Goal: Task Accomplishment & Management: Use online tool/utility

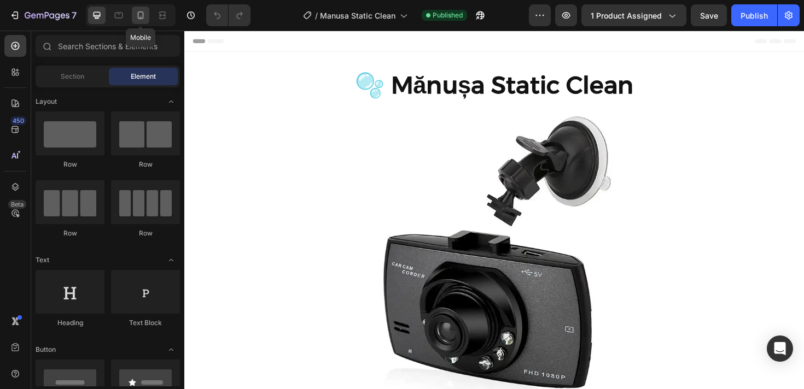
click at [136, 18] on icon at bounding box center [140, 15] width 11 height 11
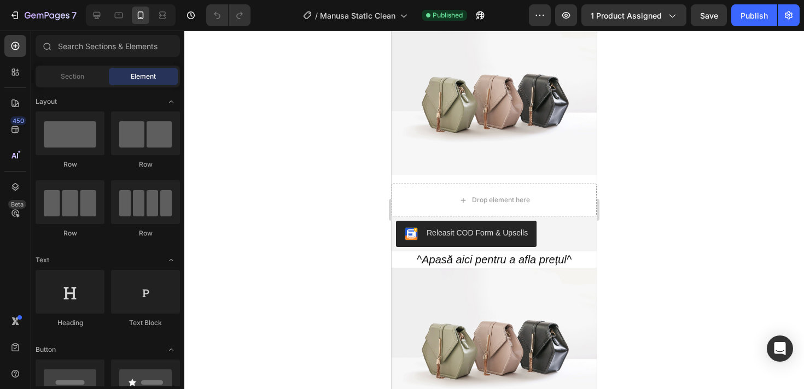
scroll to position [303, 0]
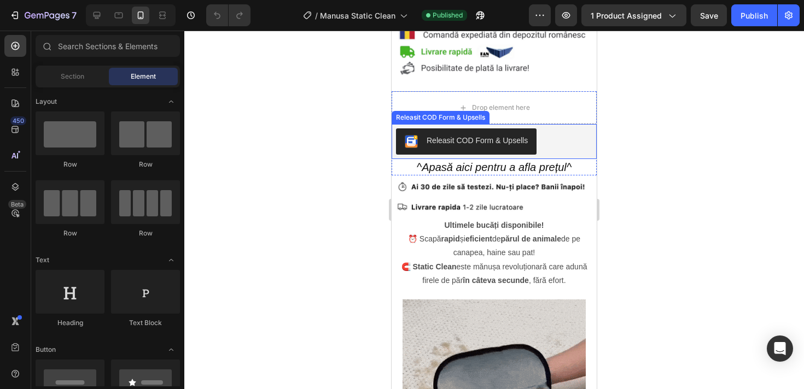
click at [503, 146] on div "Releasit COD Form & Upsells" at bounding box center [476, 140] width 101 height 11
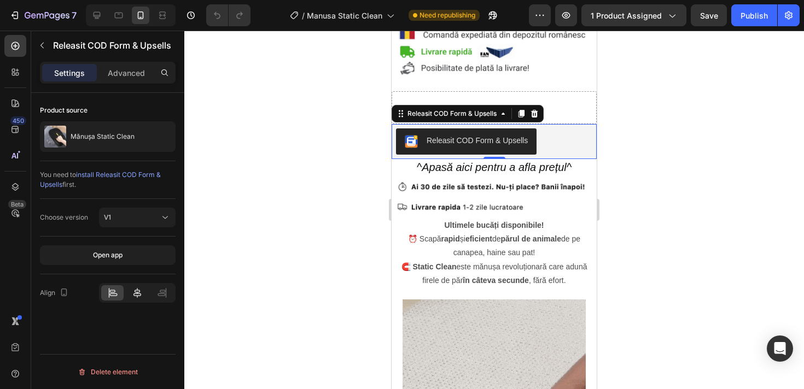
click at [138, 290] on icon at bounding box center [137, 293] width 11 height 11
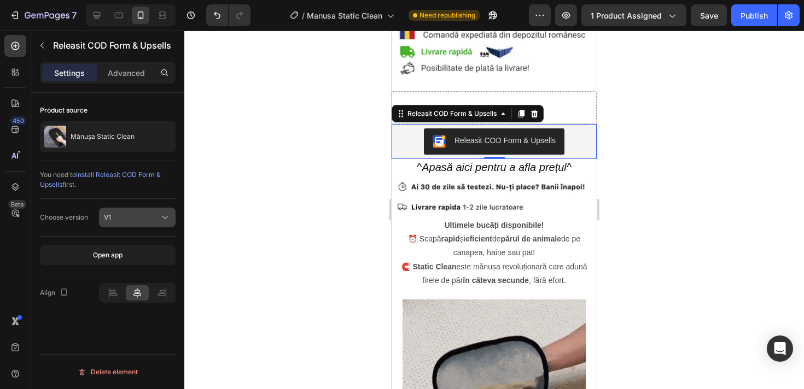
click at [145, 223] on div "V1" at bounding box center [137, 217] width 67 height 11
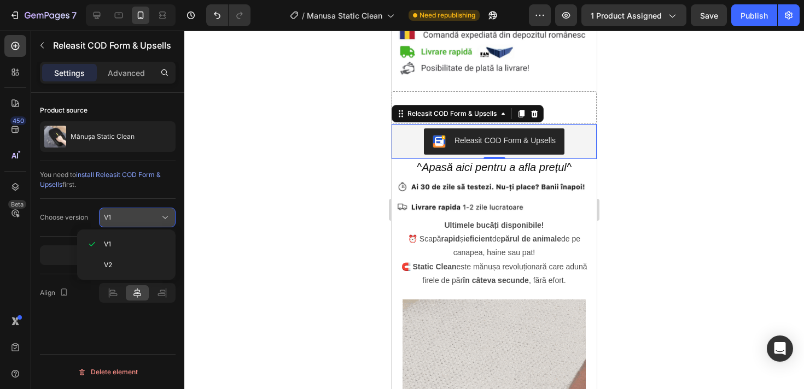
click at [145, 221] on div "V1" at bounding box center [132, 218] width 56 height 10
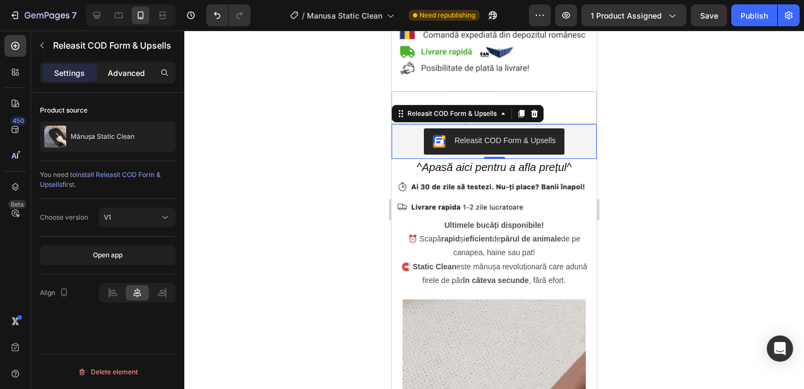
click at [113, 79] on div "Advanced" at bounding box center [126, 72] width 55 height 17
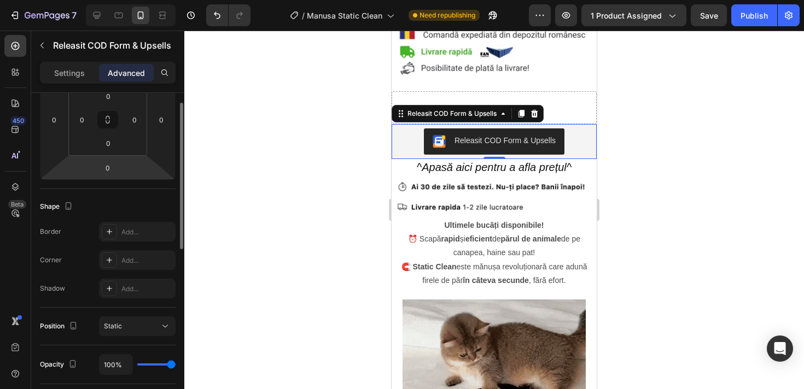
scroll to position [0, 0]
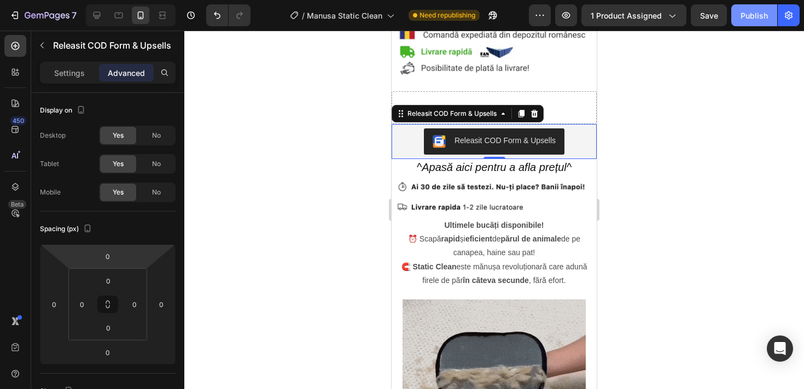
click at [752, 25] on button "Publish" at bounding box center [754, 15] width 46 height 22
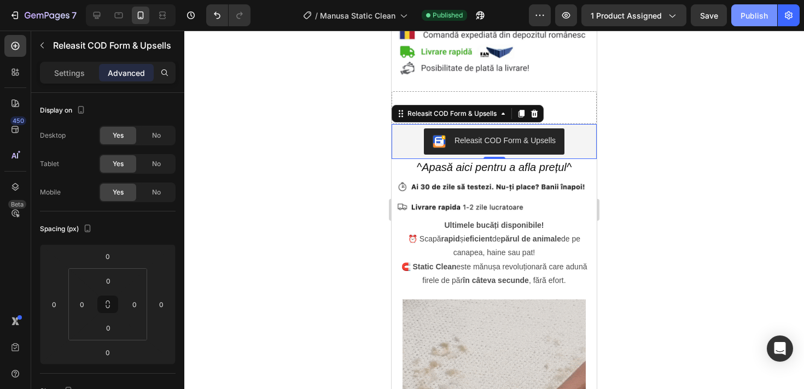
click at [753, 18] on div "Publish" at bounding box center [753, 15] width 27 height 11
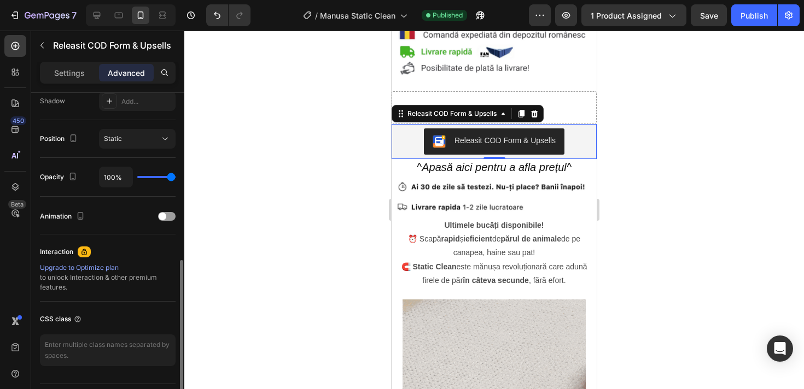
scroll to position [373, 0]
click at [153, 133] on div "Static" at bounding box center [132, 138] width 56 height 10
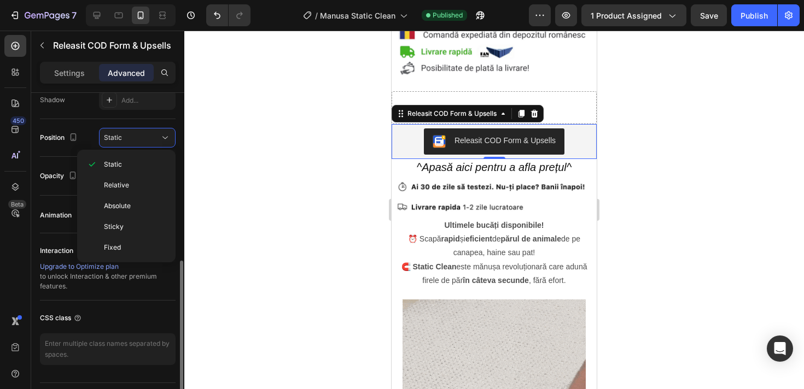
click at [153, 133] on div "Static" at bounding box center [132, 138] width 56 height 10
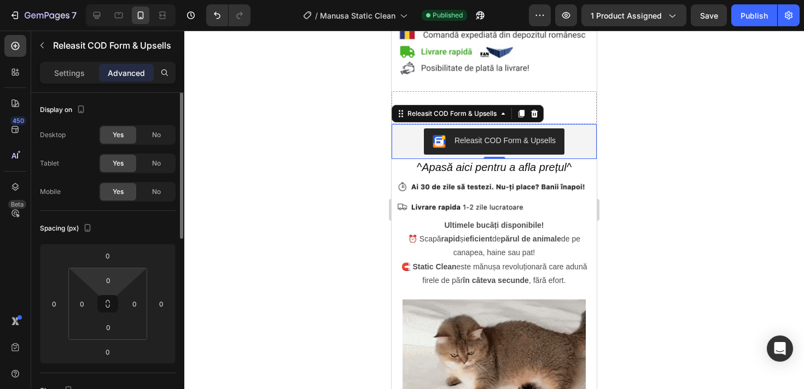
scroll to position [0, 0]
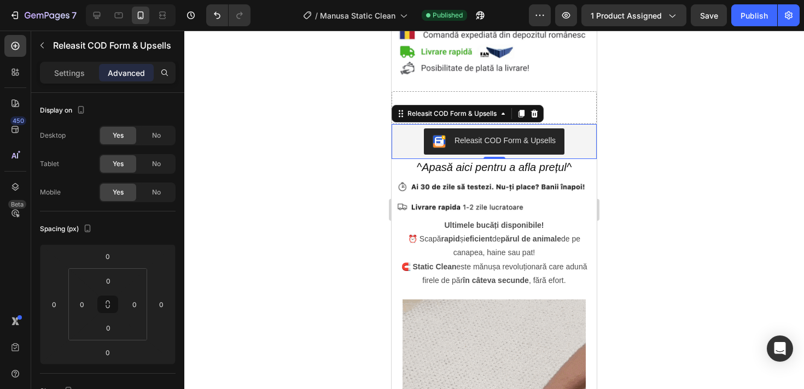
click at [80, 89] on div "Settings Advanced" at bounding box center [107, 77] width 153 height 31
click at [80, 79] on div "Settings" at bounding box center [69, 72] width 55 height 17
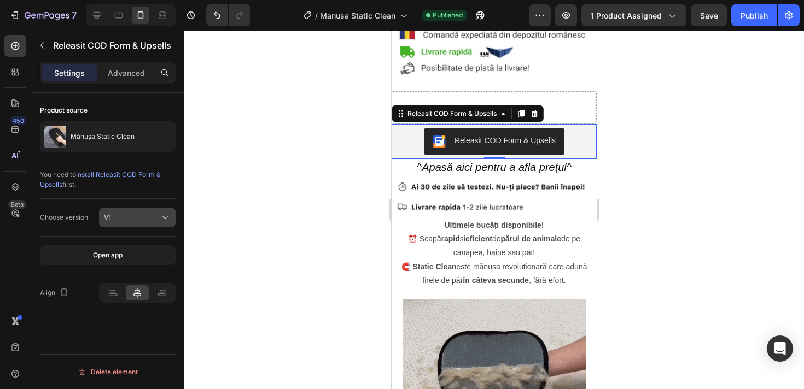
click at [119, 212] on div "V1" at bounding box center [137, 217] width 67 height 11
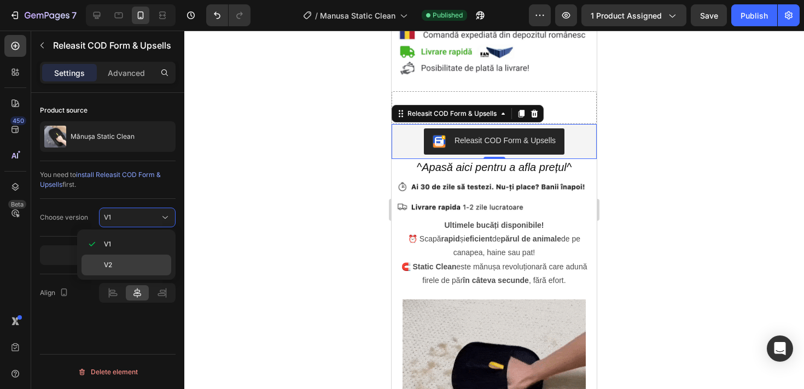
click at [119, 267] on p "V2" at bounding box center [135, 265] width 62 height 10
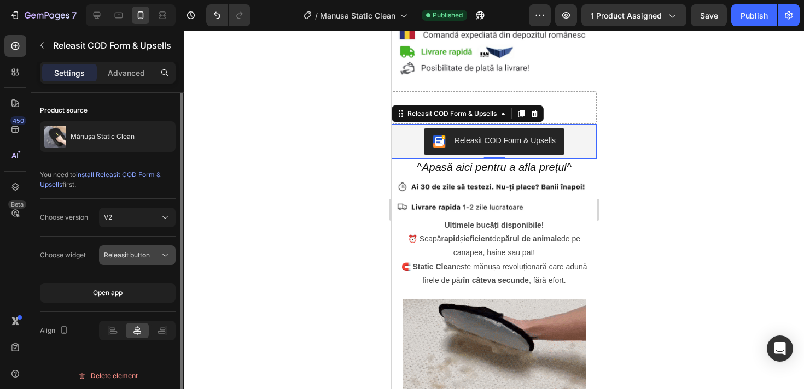
click at [121, 261] on button "Releasit button" at bounding box center [137, 255] width 77 height 20
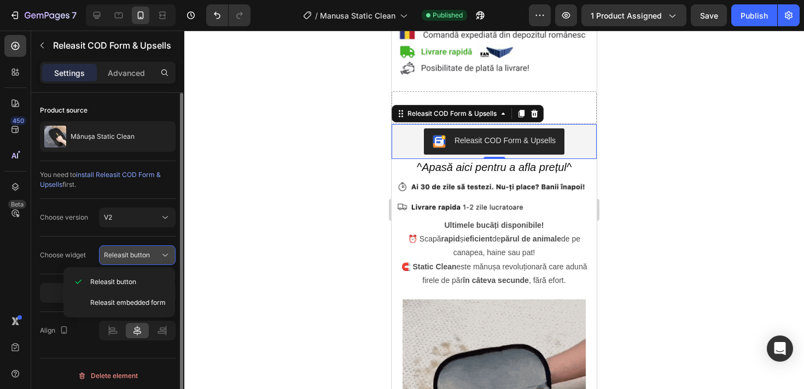
click at [121, 261] on button "Releasit button" at bounding box center [137, 255] width 77 height 20
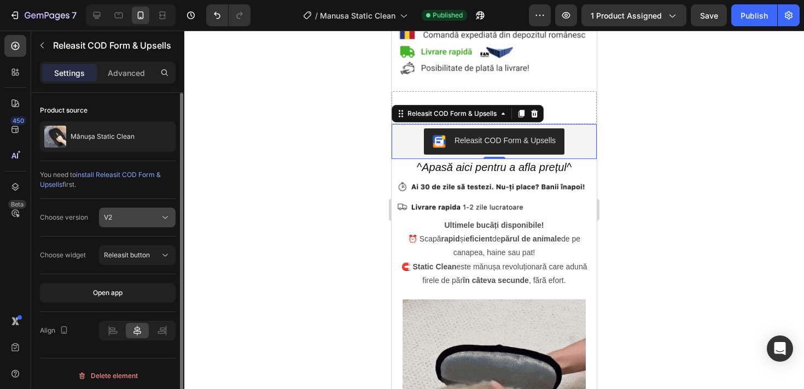
click at [121, 220] on div "V2" at bounding box center [132, 218] width 56 height 10
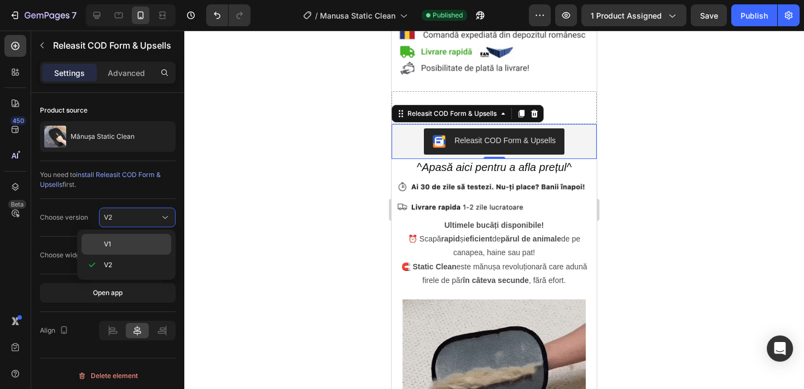
click at [0, 0] on div "V1" at bounding box center [0, 0] width 0 height 0
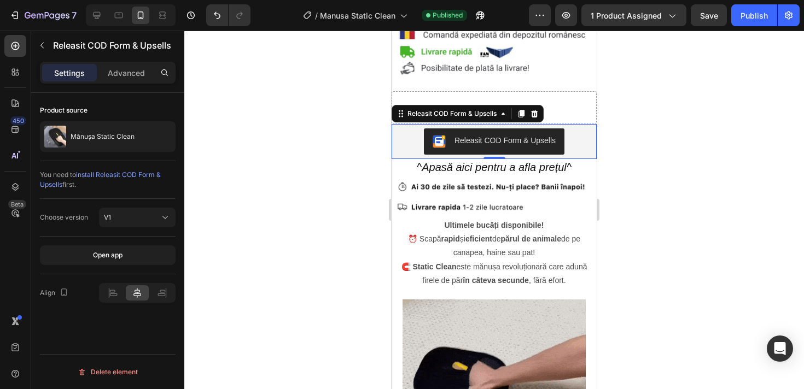
click at [499, 139] on div "Releasit COD Form & Upsells" at bounding box center [504, 140] width 101 height 11
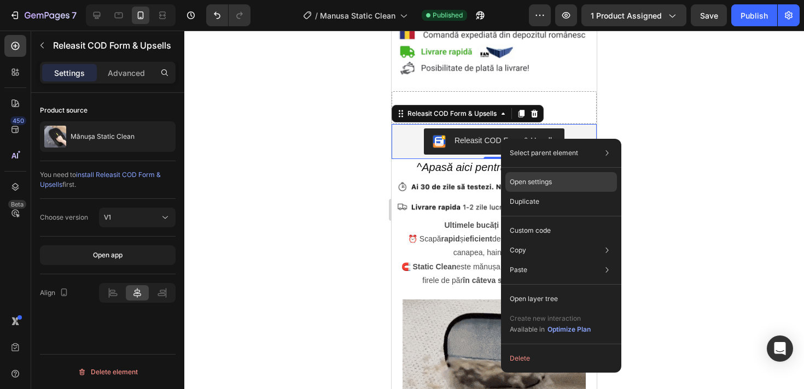
click at [537, 187] on div "Open settings" at bounding box center [561, 182] width 112 height 20
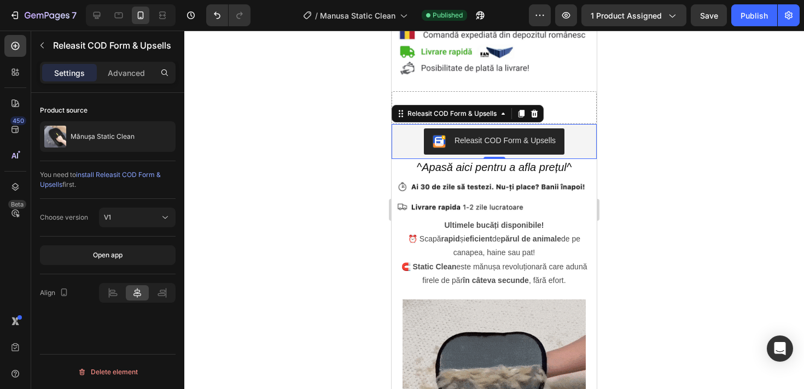
click at [341, 113] on div at bounding box center [493, 210] width 619 height 359
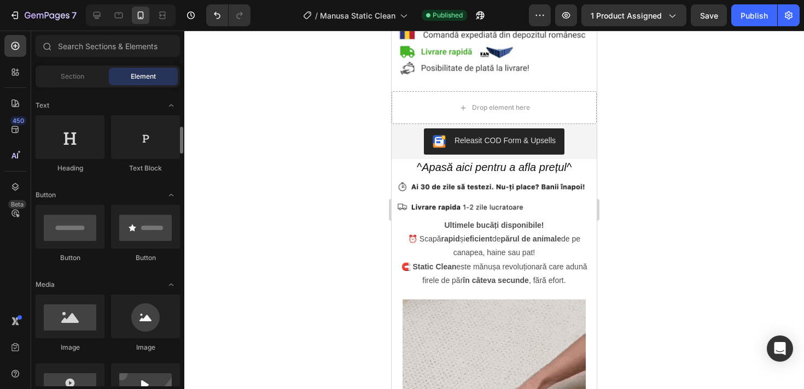
scroll to position [213, 0]
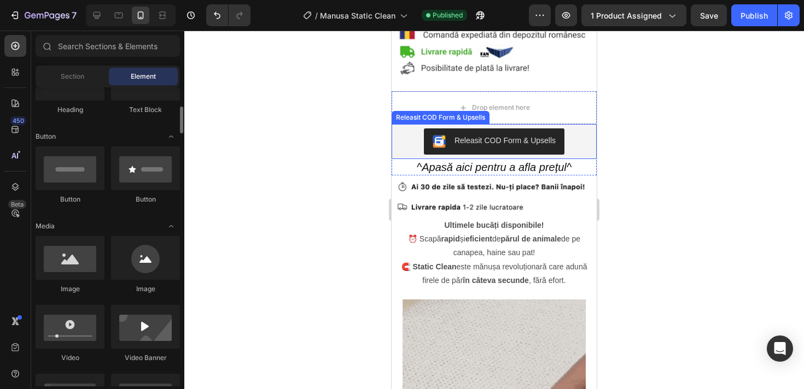
click at [322, 144] on div at bounding box center [493, 210] width 619 height 359
click at [437, 132] on button "Releasit COD Form & Upsells" at bounding box center [494, 141] width 141 height 26
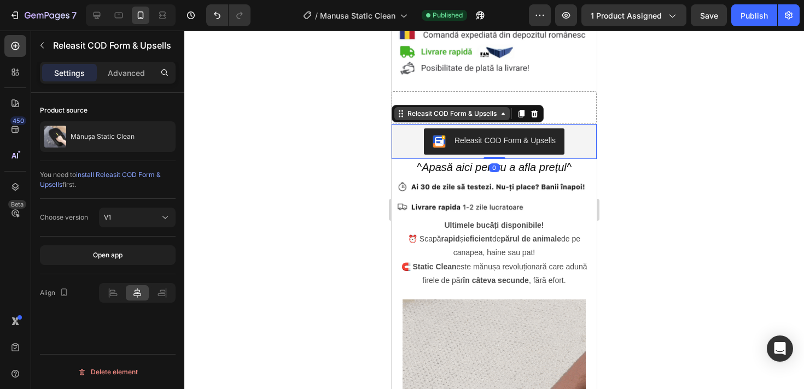
click at [505, 114] on icon at bounding box center [502, 114] width 3 height 2
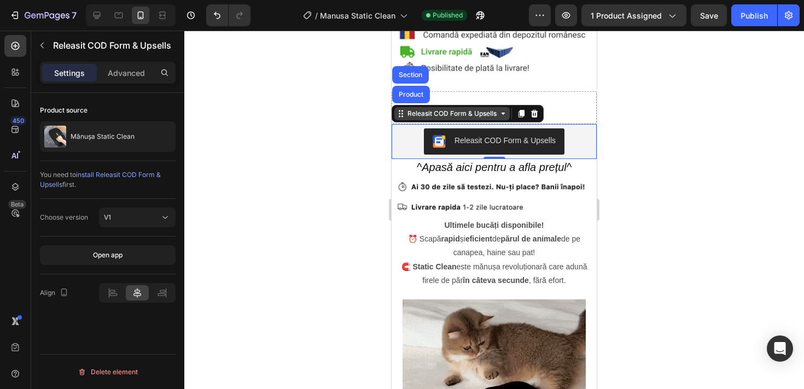
click at [505, 114] on icon at bounding box center [503, 113] width 9 height 9
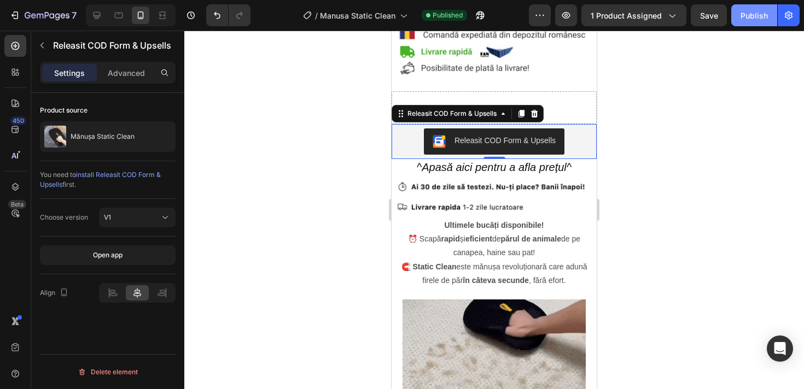
click at [756, 19] on div "Publish" at bounding box center [753, 15] width 27 height 11
